Goal: Information Seeking & Learning: Learn about a topic

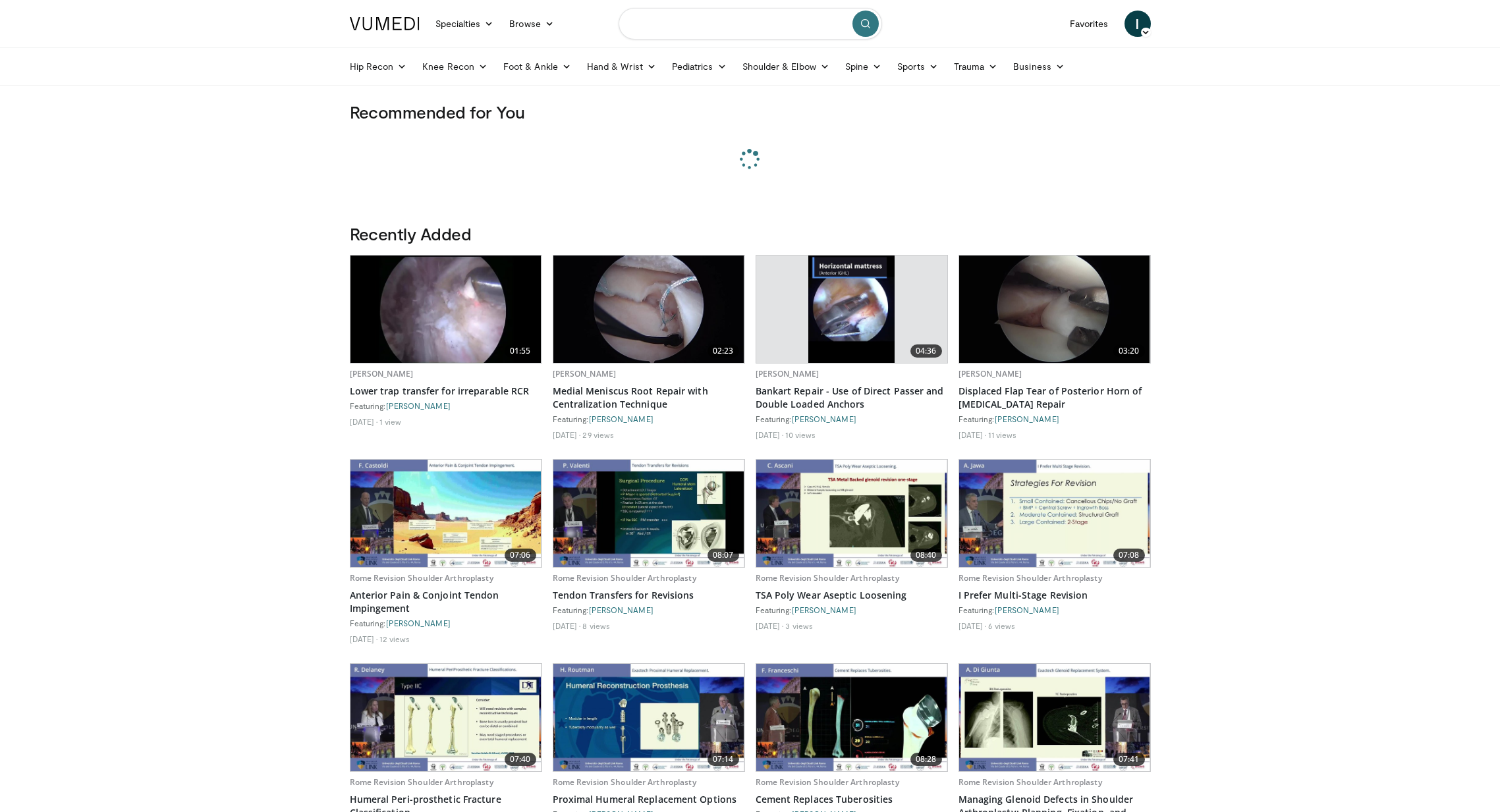
click at [711, 24] on input "Search topics, interventions" at bounding box center [750, 23] width 263 height 31
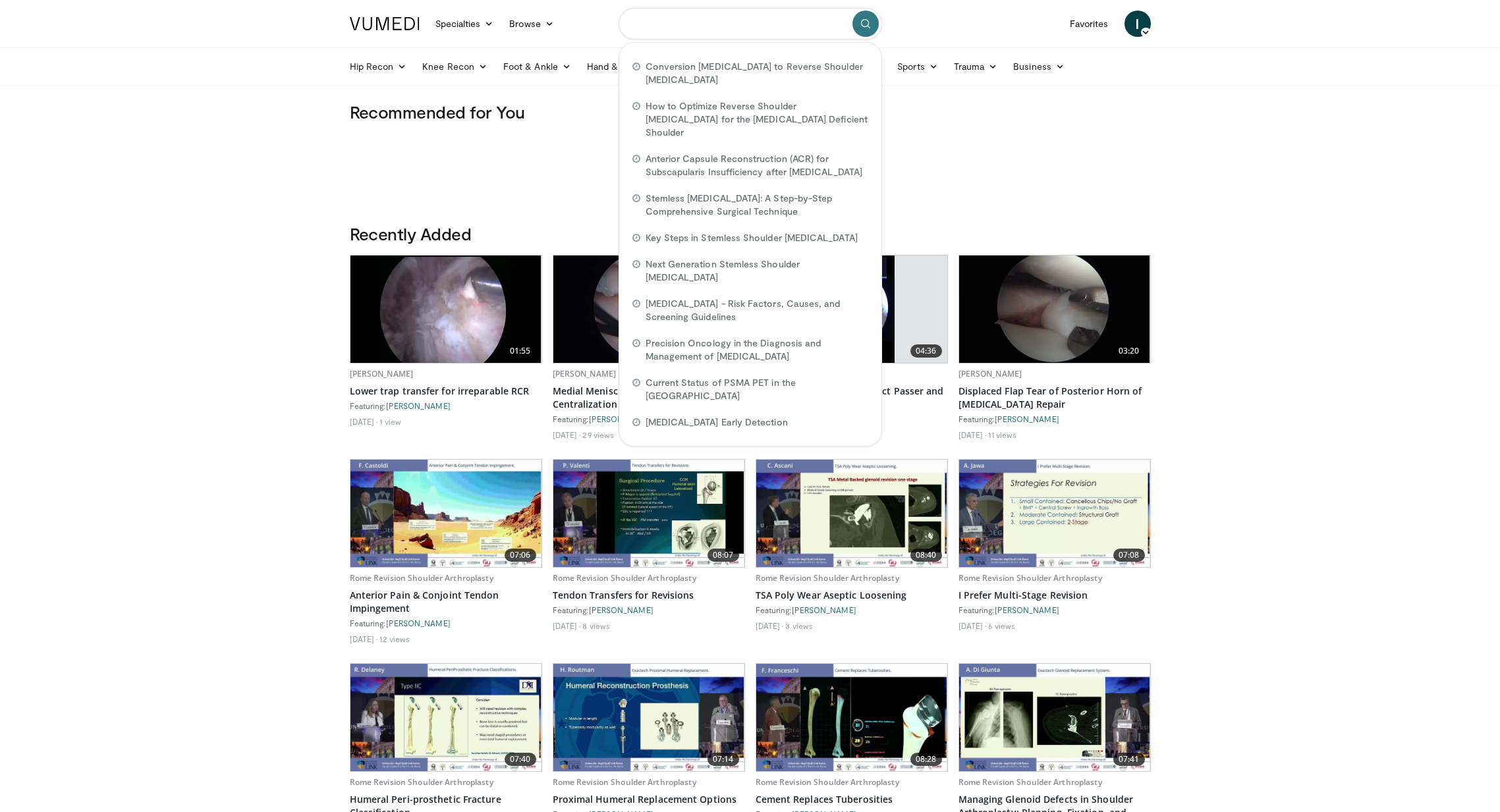
paste input "**********"
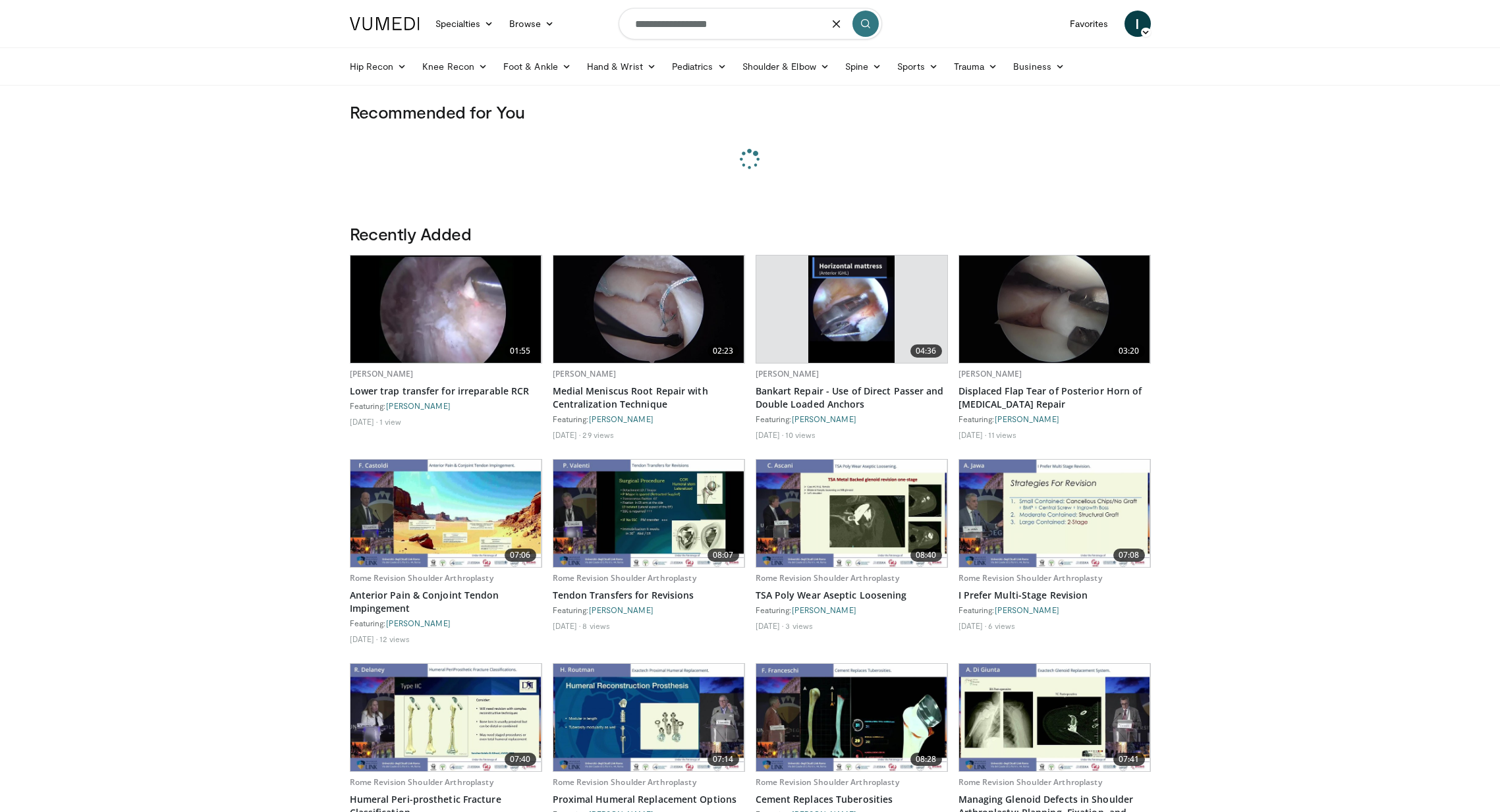
type input "**********"
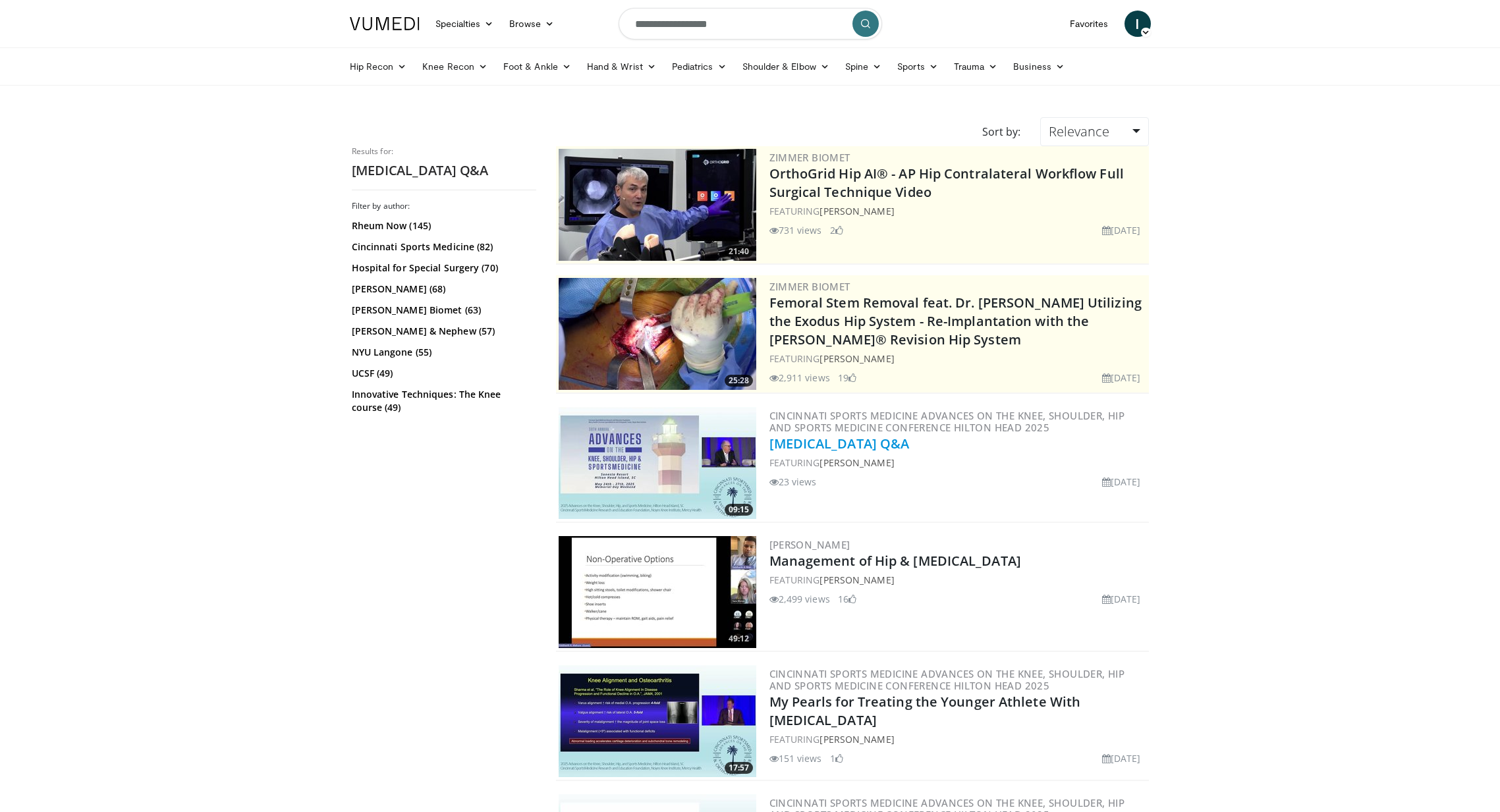
click at [845, 445] on link "[MEDICAL_DATA] Q&A" at bounding box center [839, 444] width 140 height 18
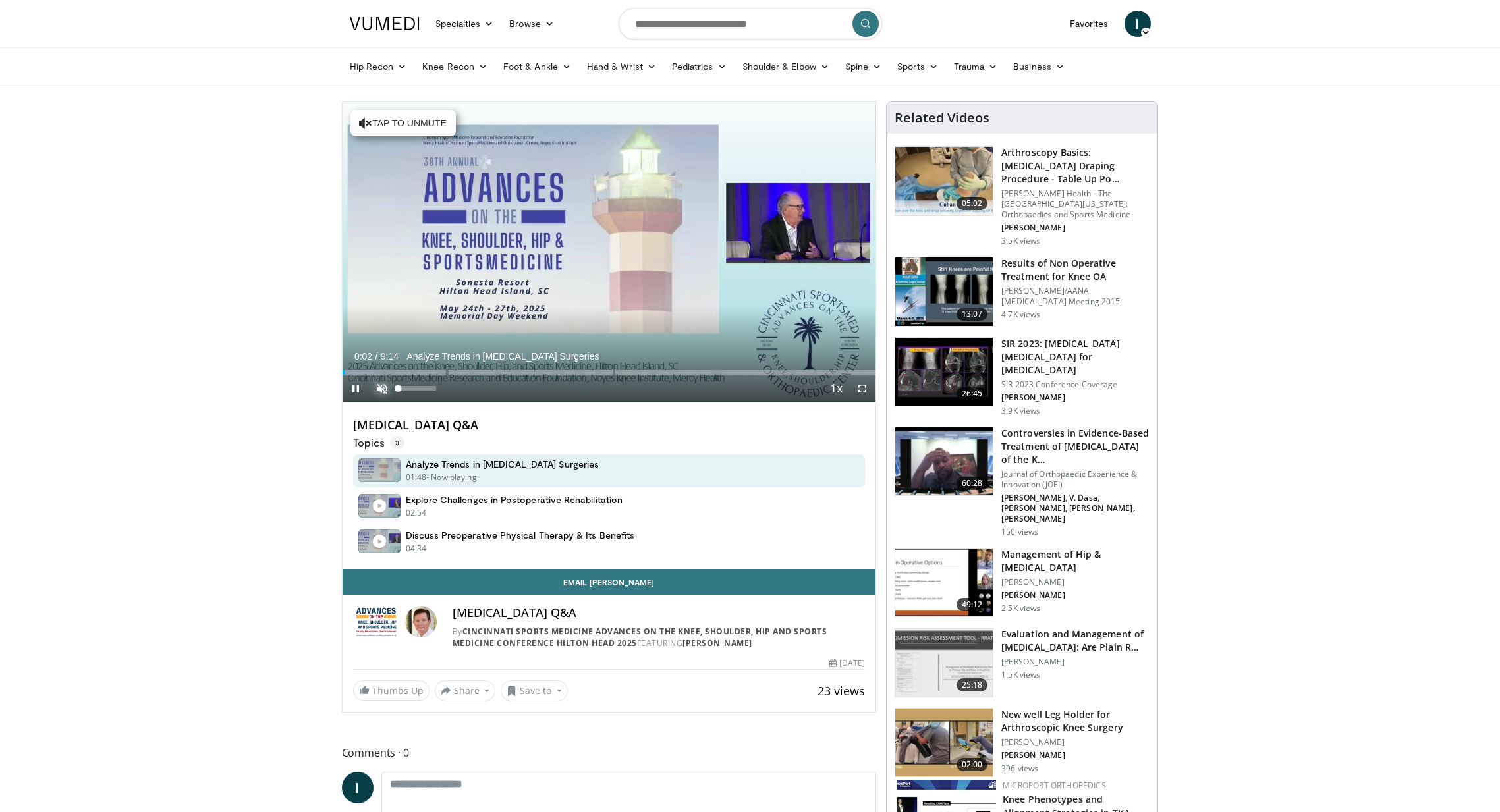
click at [380, 388] on span "Video Player" at bounding box center [382, 389] width 26 height 26
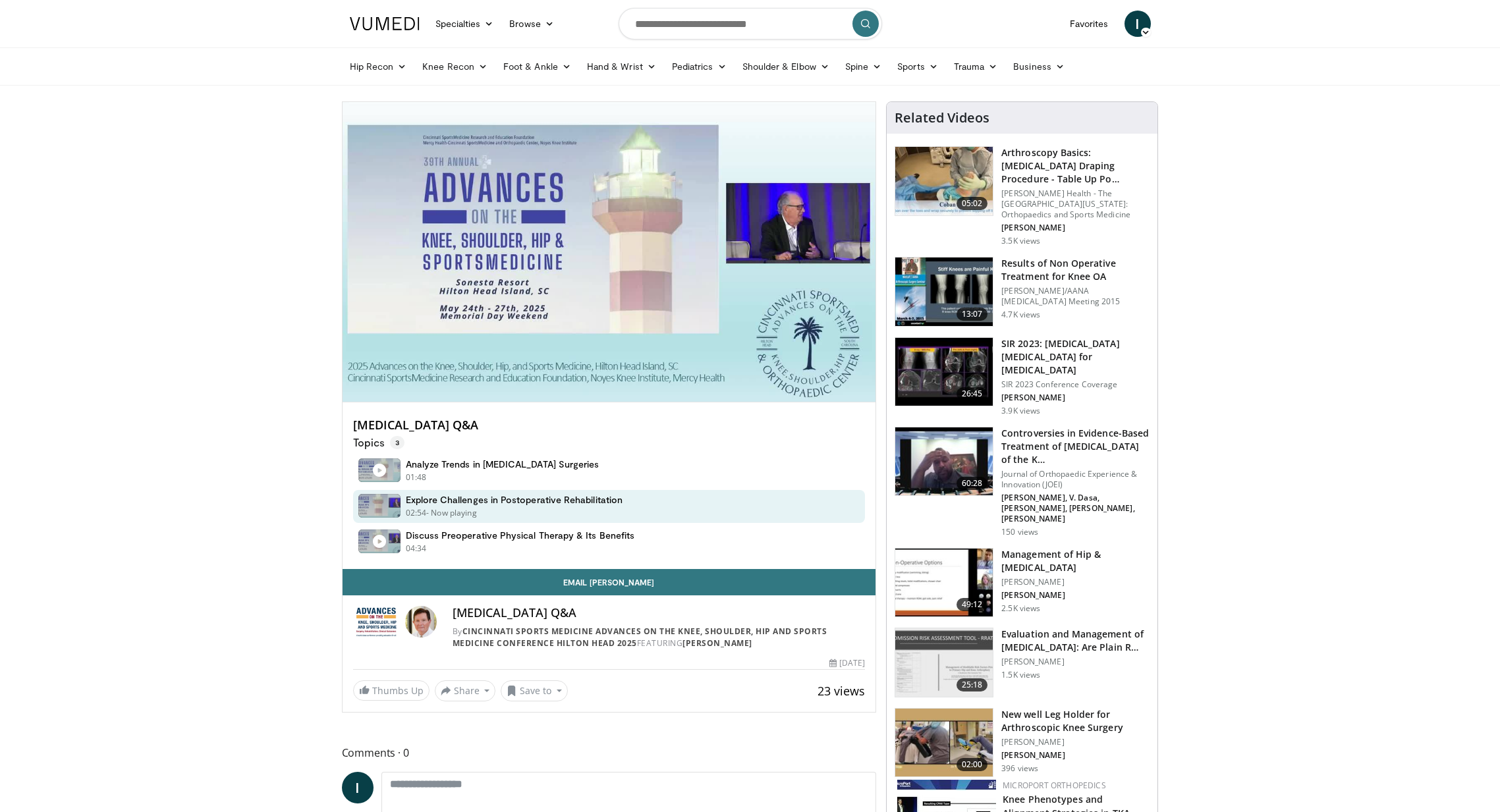
click at [474, 371] on div "10 seconds Tap to unmute" at bounding box center [610, 252] width 534 height 299
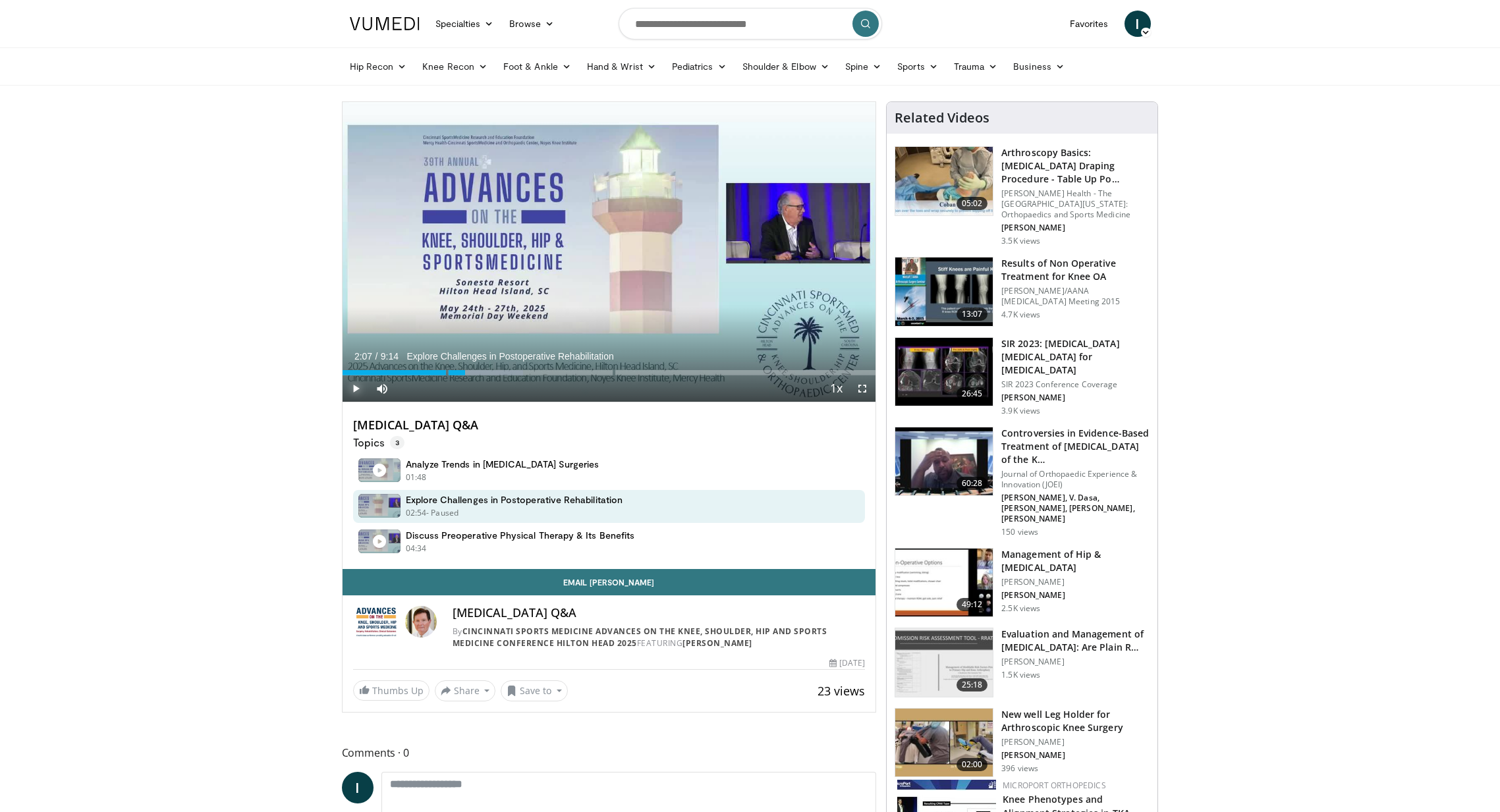
click at [351, 387] on span "Video Player" at bounding box center [356, 389] width 26 height 26
click at [484, 370] on div "Progress Bar" at bounding box center [484, 373] width 1 height 6
click at [527, 372] on div "Progress Bar" at bounding box center [528, 373] width 1 height 6
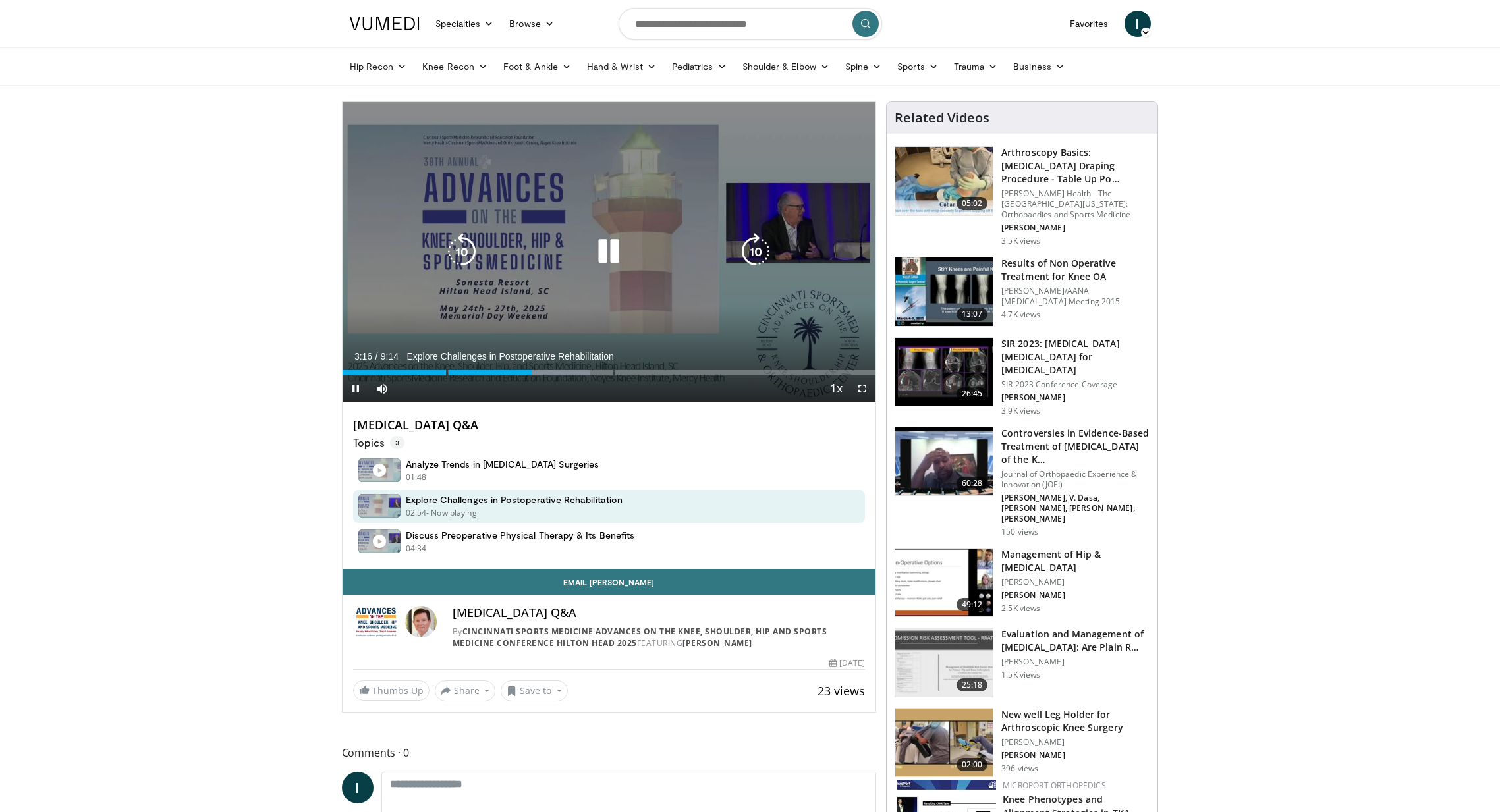
click at [543, 247] on div "Video Player" at bounding box center [608, 251] width 320 height 26
click at [602, 249] on icon "Video Player" at bounding box center [608, 251] width 37 height 37
click at [603, 250] on icon "Video Player" at bounding box center [608, 251] width 37 height 37
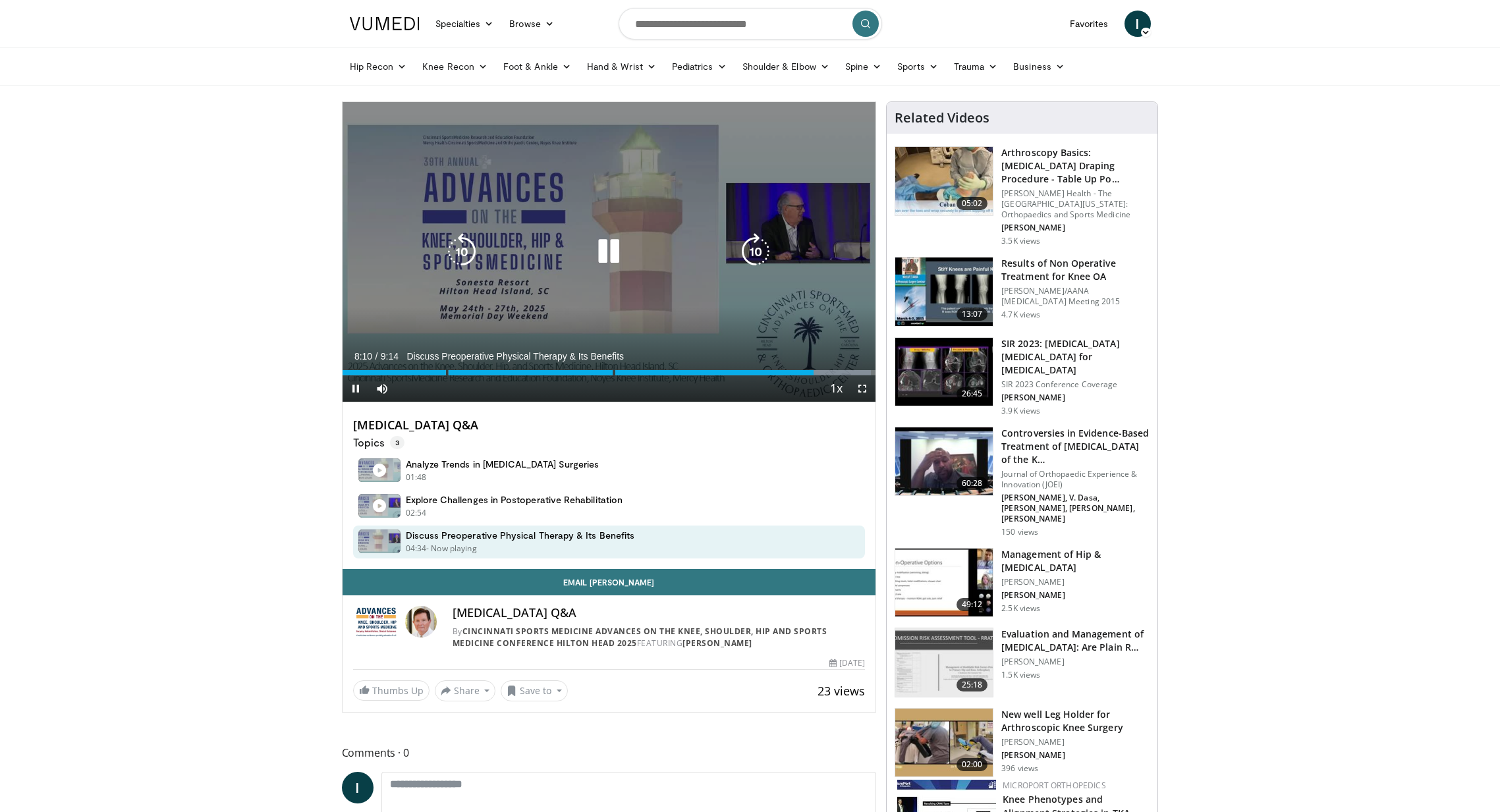
click at [612, 256] on icon "Video Player" at bounding box center [608, 251] width 37 height 37
